Goal: Navigation & Orientation: Find specific page/section

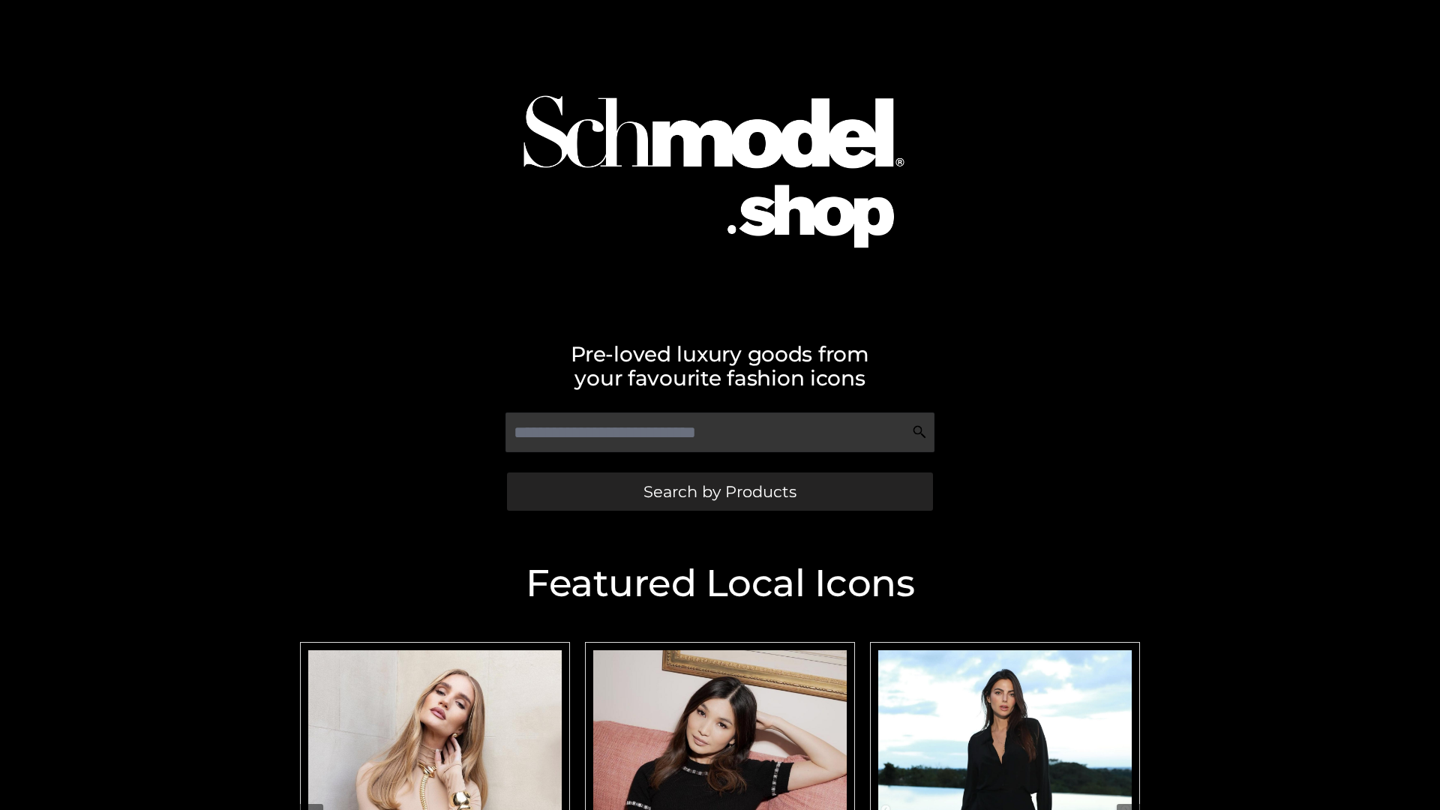
click at [719, 491] on span "Search by Products" at bounding box center [719, 492] width 153 height 16
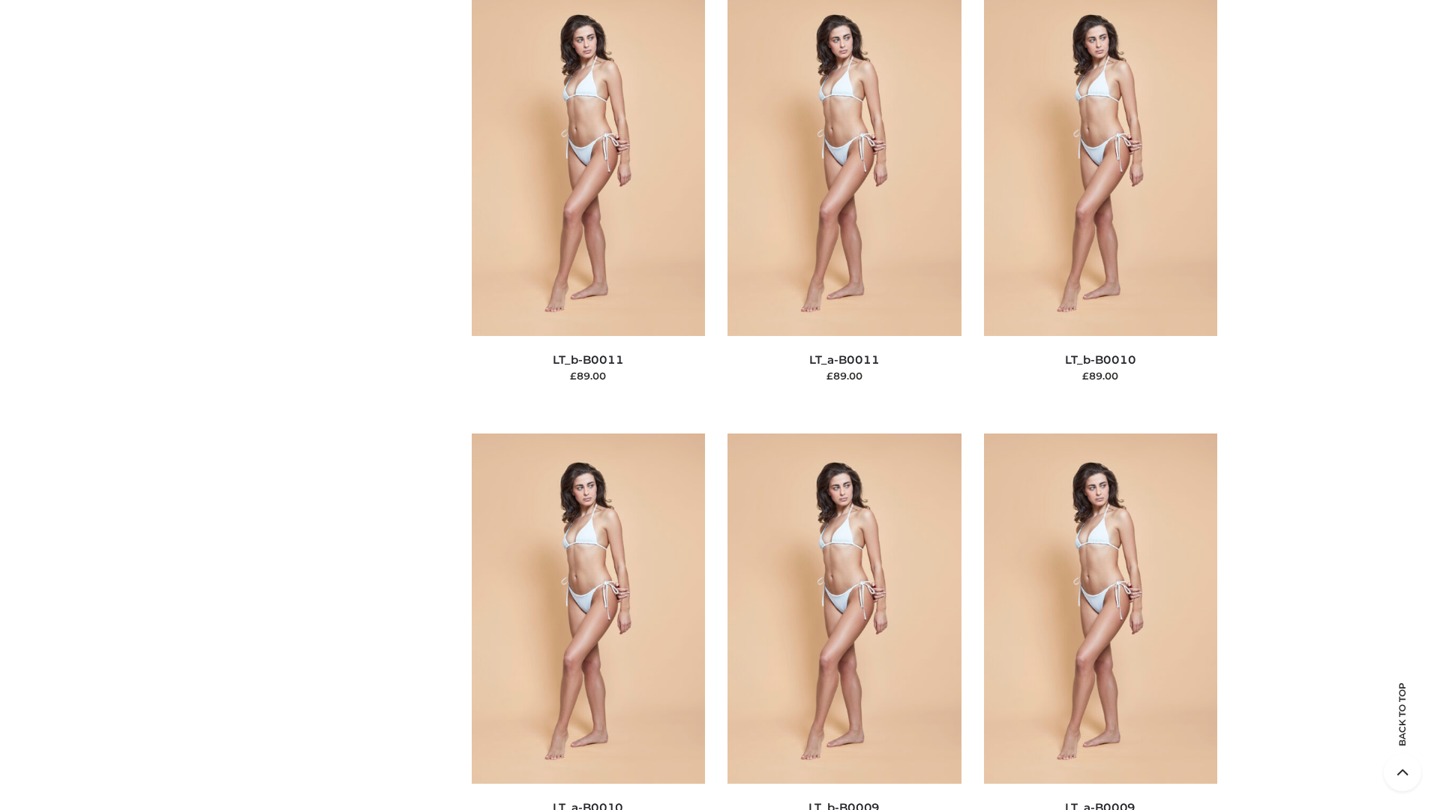
scroll to position [6734, 0]
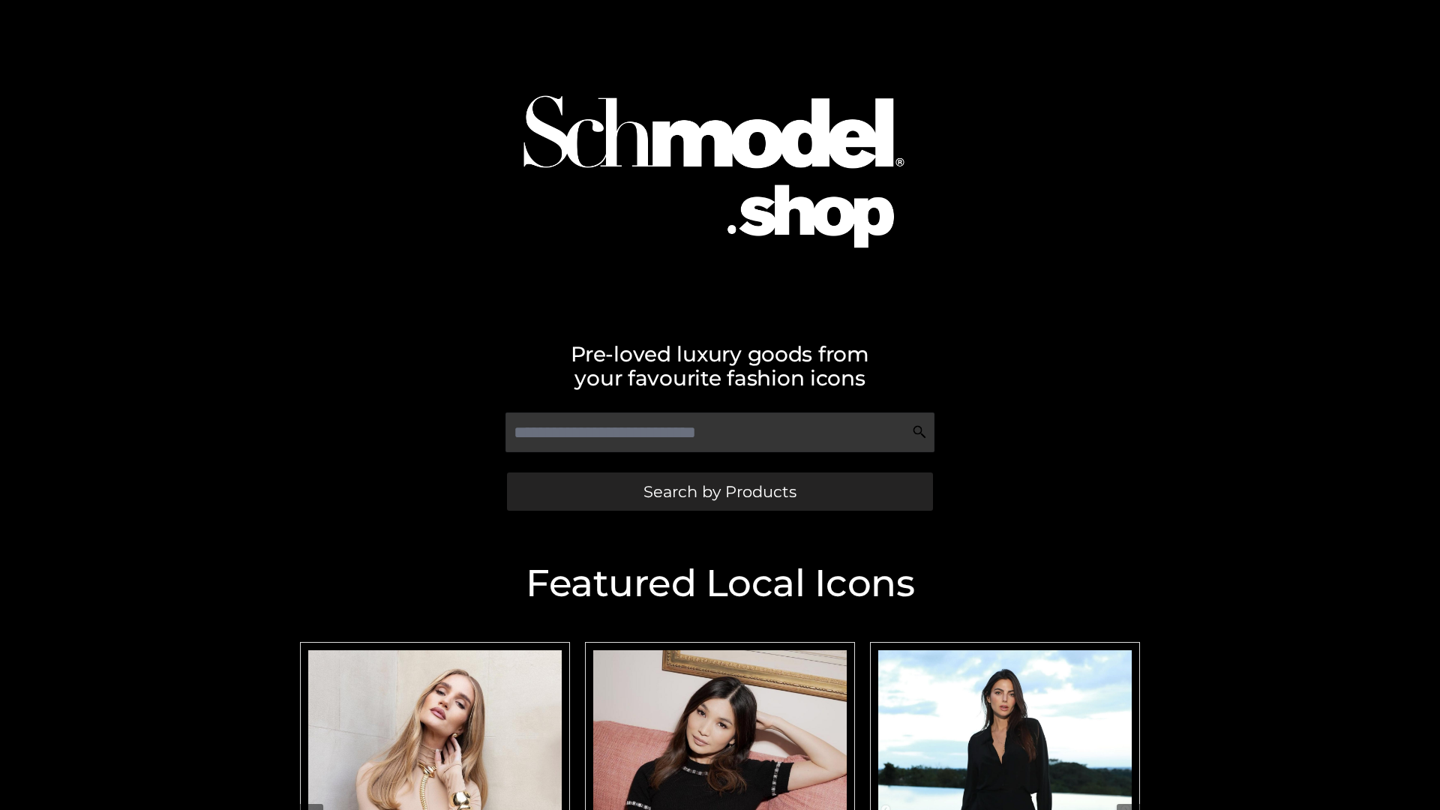
click at [719, 491] on span "Search by Products" at bounding box center [719, 492] width 153 height 16
